Goal: Navigation & Orientation: Find specific page/section

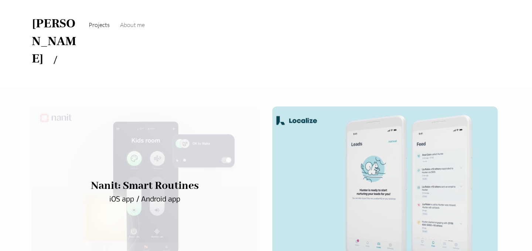
scroll to position [14, 0]
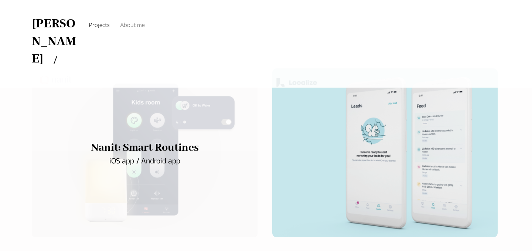
click at [148, 165] on div "main content" at bounding box center [145, 152] width 226 height 169
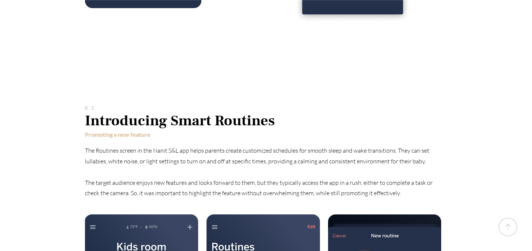
scroll to position [2357, 0]
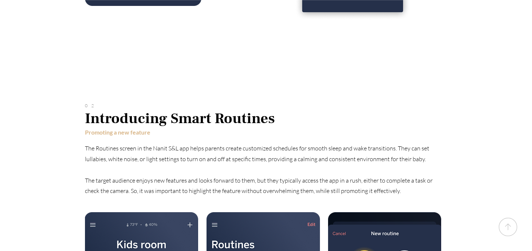
click at [240, 175] on p "​ The target audience enjoys new features and looks forward to them, but they t…" at bounding box center [266, 185] width 362 height 21
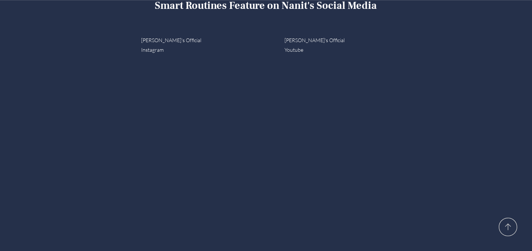
scroll to position [3754, 0]
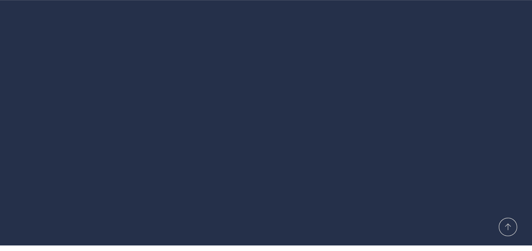
click at [513, 228] on icon "up" at bounding box center [508, 227] width 18 height 18
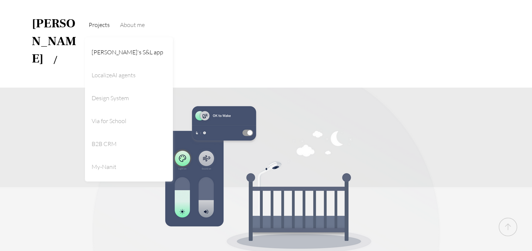
click at [96, 23] on span "Projects" at bounding box center [99, 24] width 21 height 7
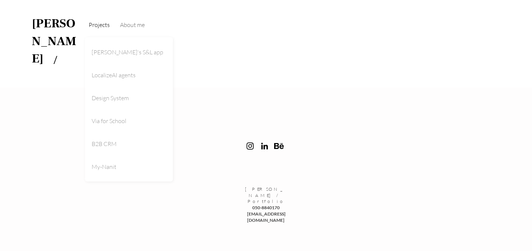
click at [104, 27] on span "Projects" at bounding box center [99, 24] width 21 height 7
click at [121, 120] on span "Via for School" at bounding box center [109, 120] width 35 height 7
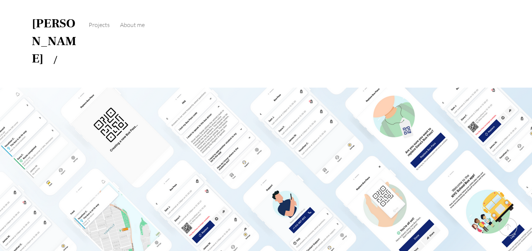
click at [52, 24] on link "[PERSON_NAME]" at bounding box center [54, 40] width 44 height 51
